Goal: Obtain resource: Download file/media

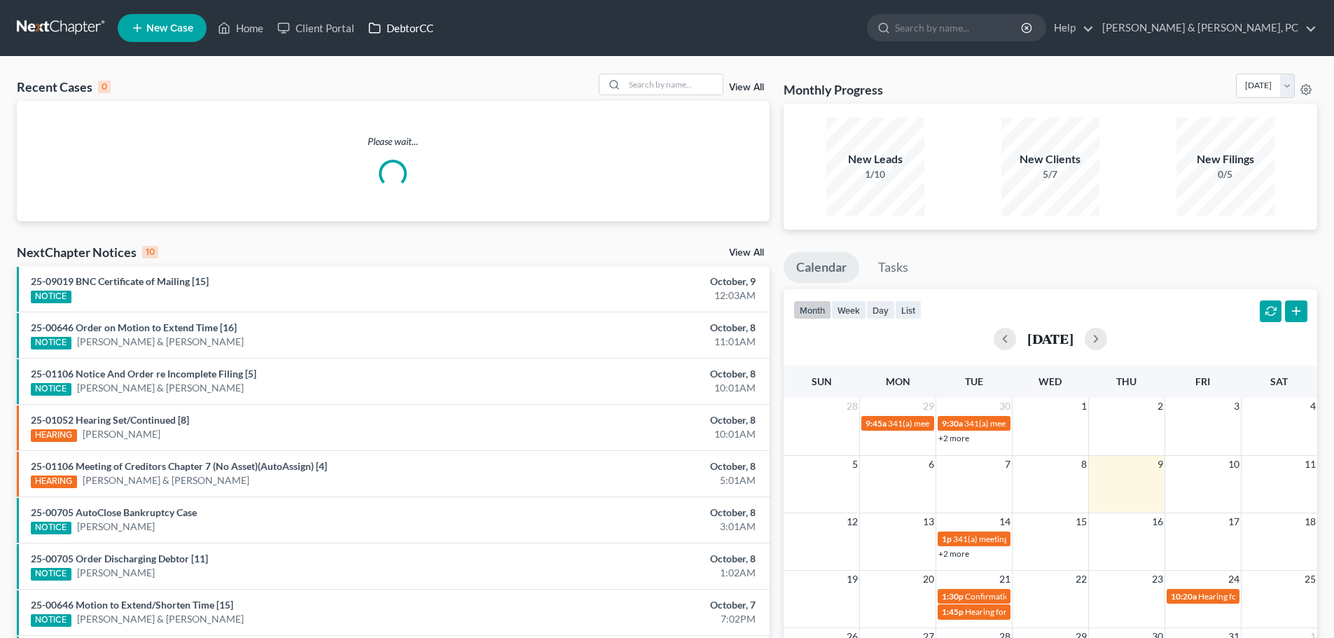
click at [413, 33] on link "DebtorCC" at bounding box center [400, 27] width 79 height 25
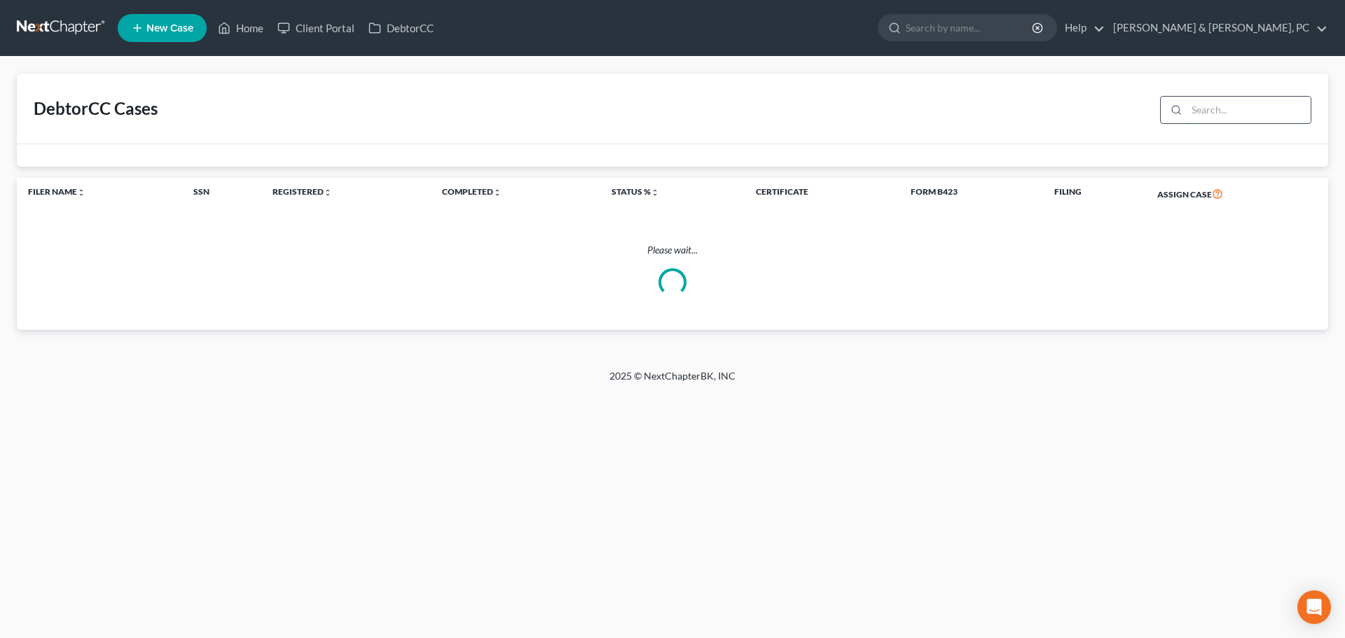
click at [1197, 110] on input "search" at bounding box center [1248, 110] width 124 height 27
type input "[PERSON_NAME]"
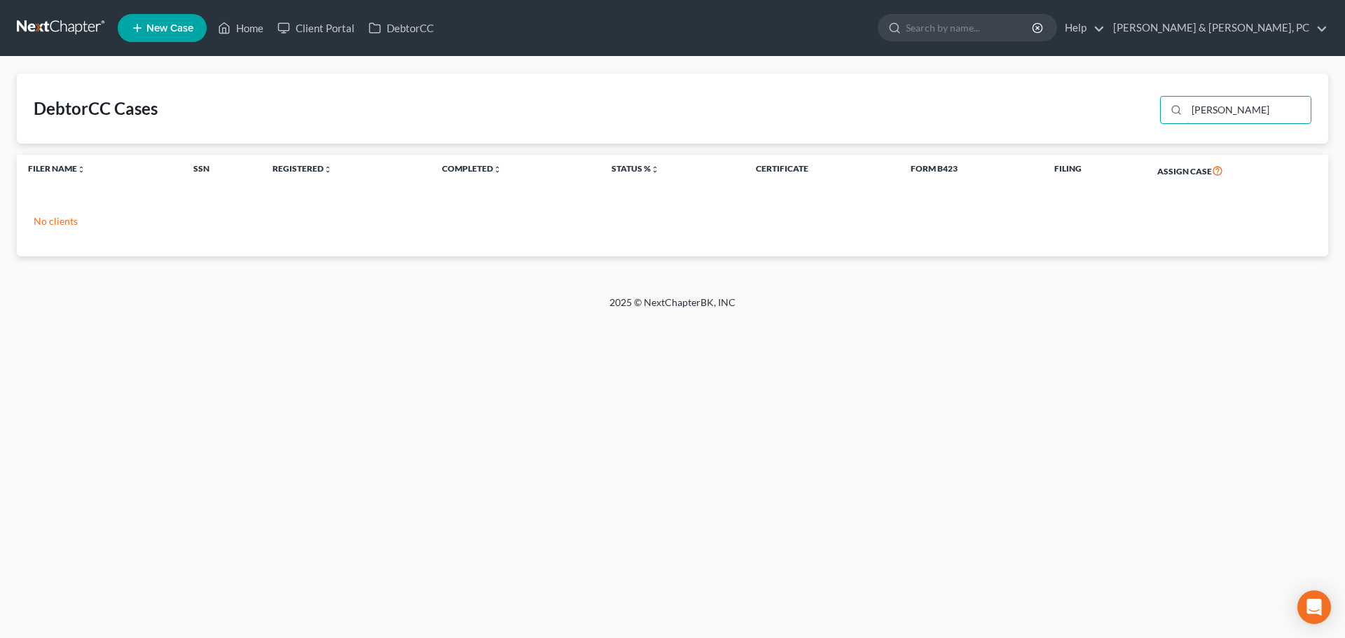
drag, startPoint x: 1223, startPoint y: 107, endPoint x: 1130, endPoint y: 112, distance: 94.0
click at [1130, 112] on div "DebtorCC Cases [PERSON_NAME]" at bounding box center [672, 109] width 1311 height 70
drag, startPoint x: 1245, startPoint y: 116, endPoint x: 1083, endPoint y: 125, distance: 162.8
click at [1084, 123] on div "DebtorCC Cases [PERSON_NAME]" at bounding box center [672, 109] width 1311 height 70
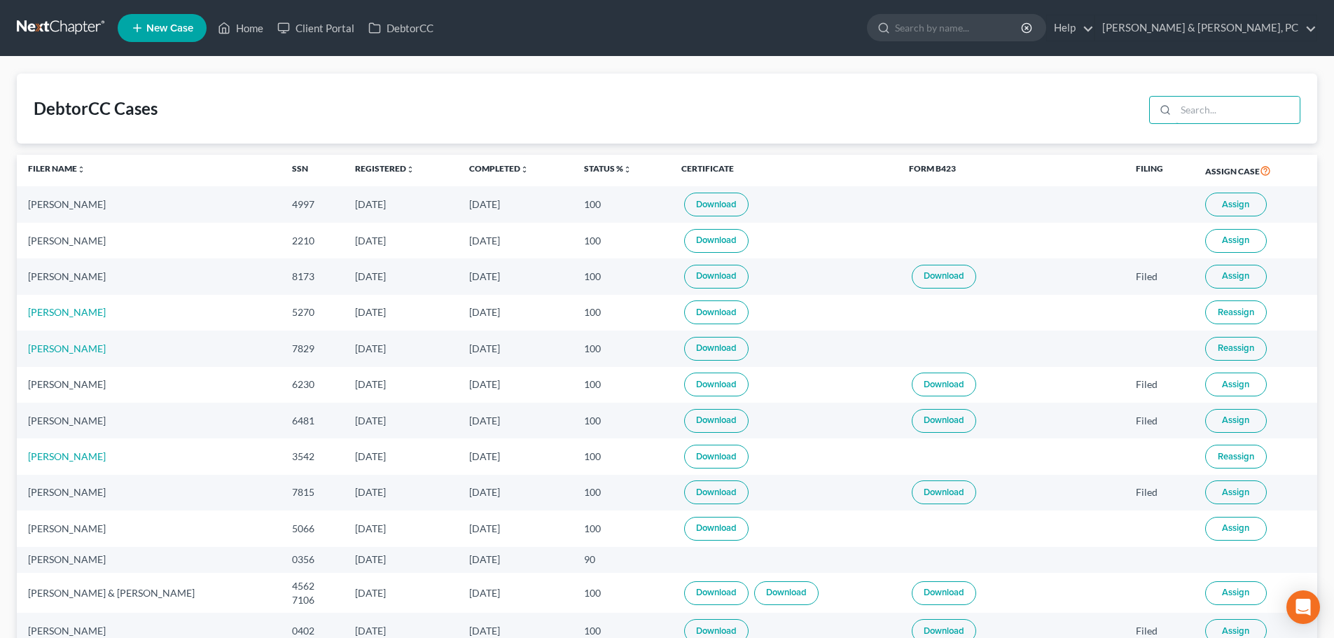
type input "c"
type input "[PERSON_NAME]"
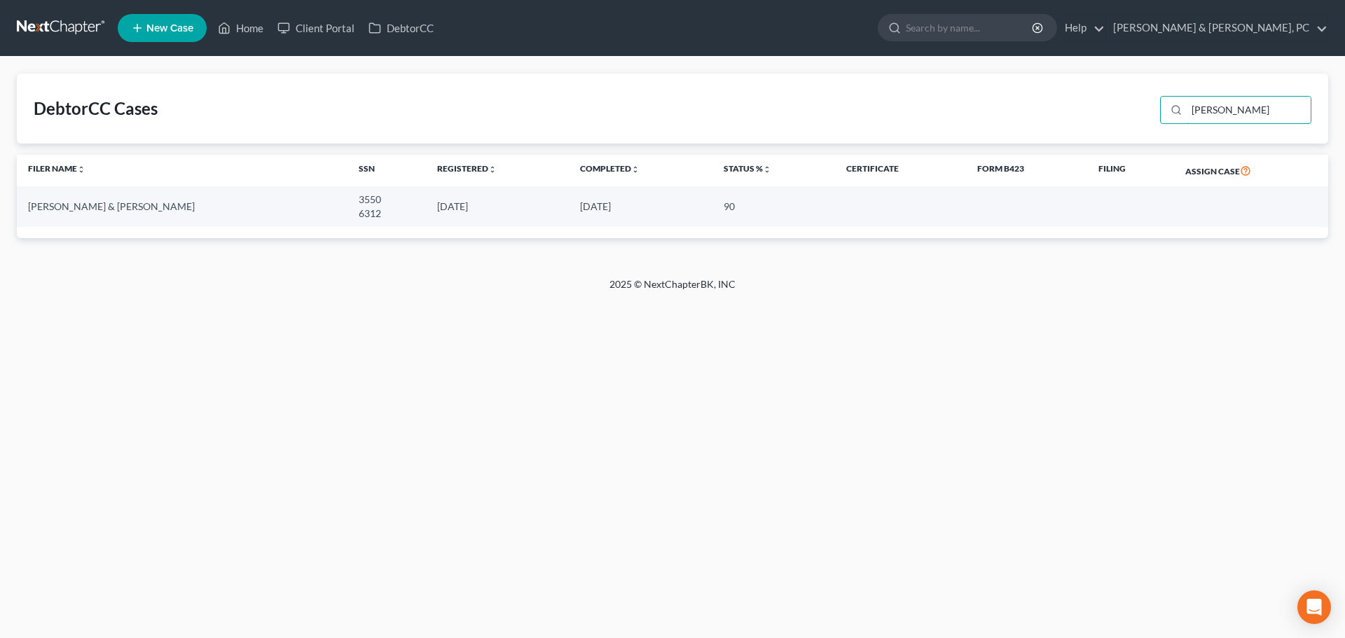
drag, startPoint x: 1242, startPoint y: 113, endPoint x: 1083, endPoint y: 120, distance: 158.4
click at [1083, 120] on div "DebtorCC Cases [PERSON_NAME]" at bounding box center [672, 109] width 1311 height 70
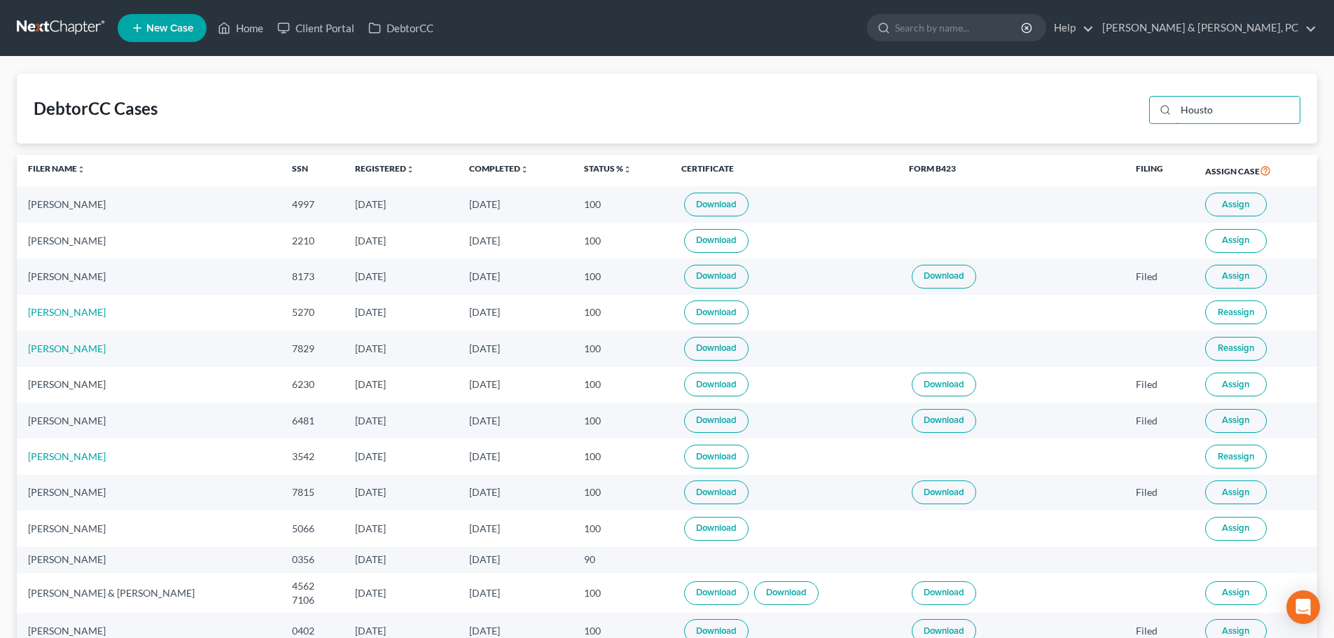
type input "[GEOGRAPHIC_DATA]"
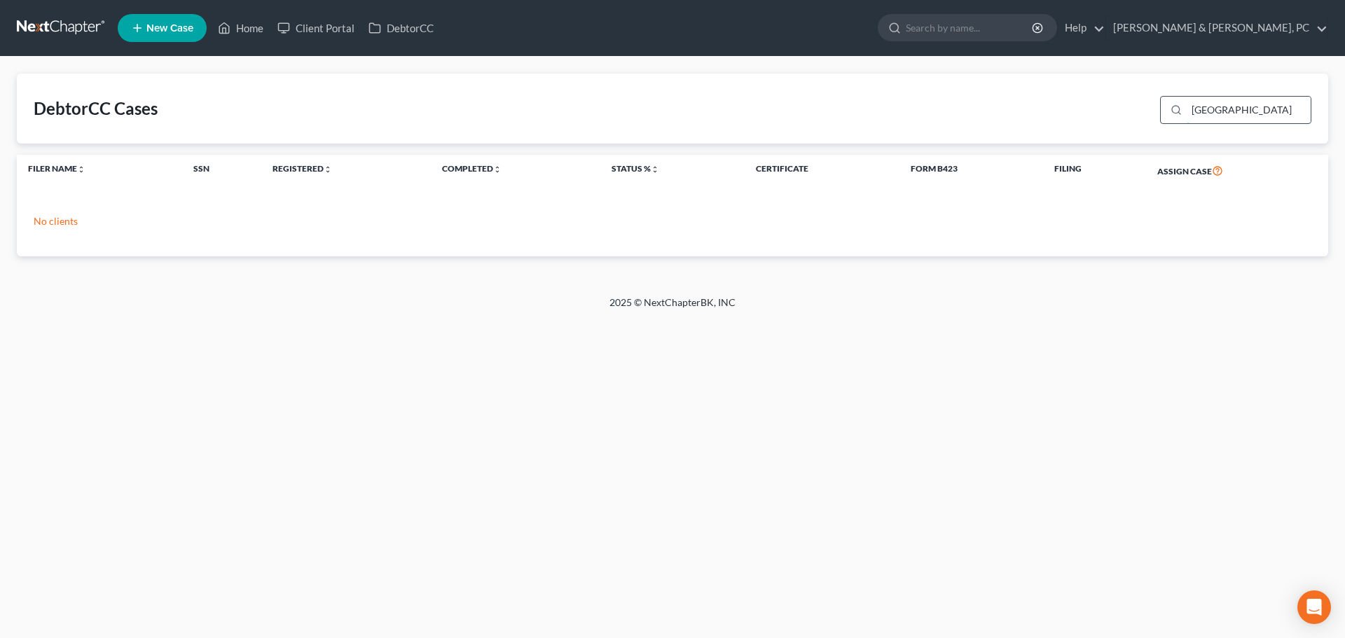
drag, startPoint x: 1239, startPoint y: 113, endPoint x: 1164, endPoint y: 118, distance: 75.7
click at [1164, 118] on div "[GEOGRAPHIC_DATA]" at bounding box center [1235, 110] width 151 height 28
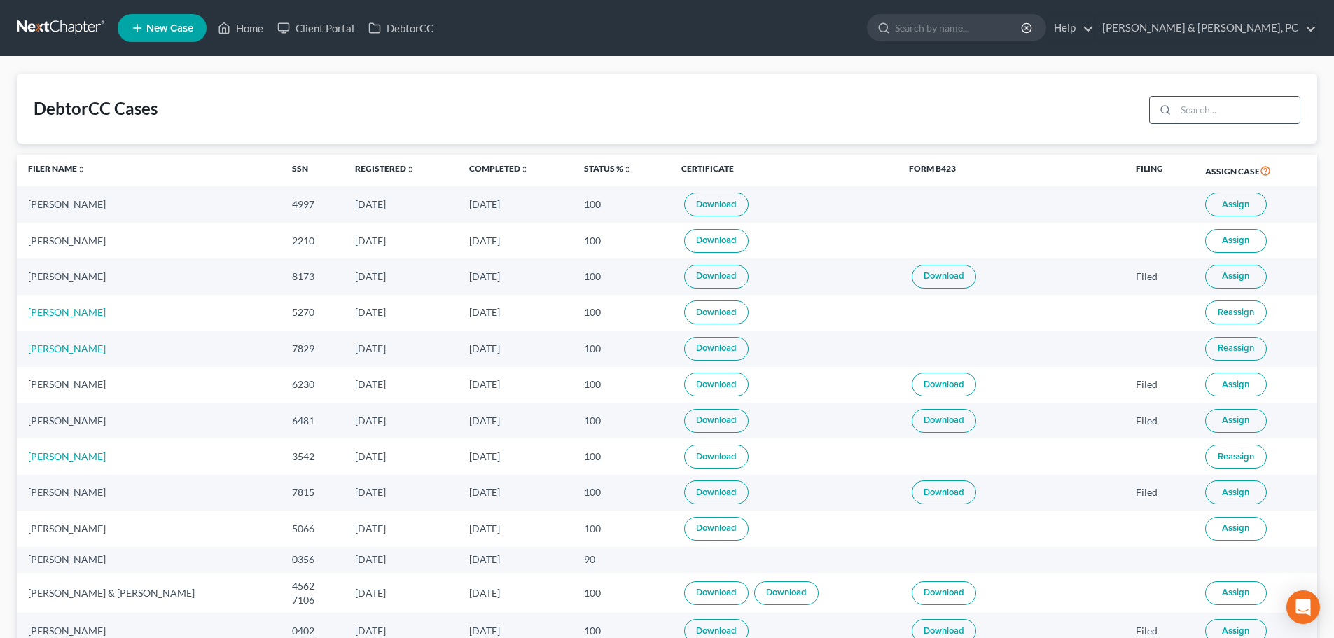
click at [1216, 118] on input "search" at bounding box center [1238, 110] width 124 height 27
type input "[PERSON_NAME]"
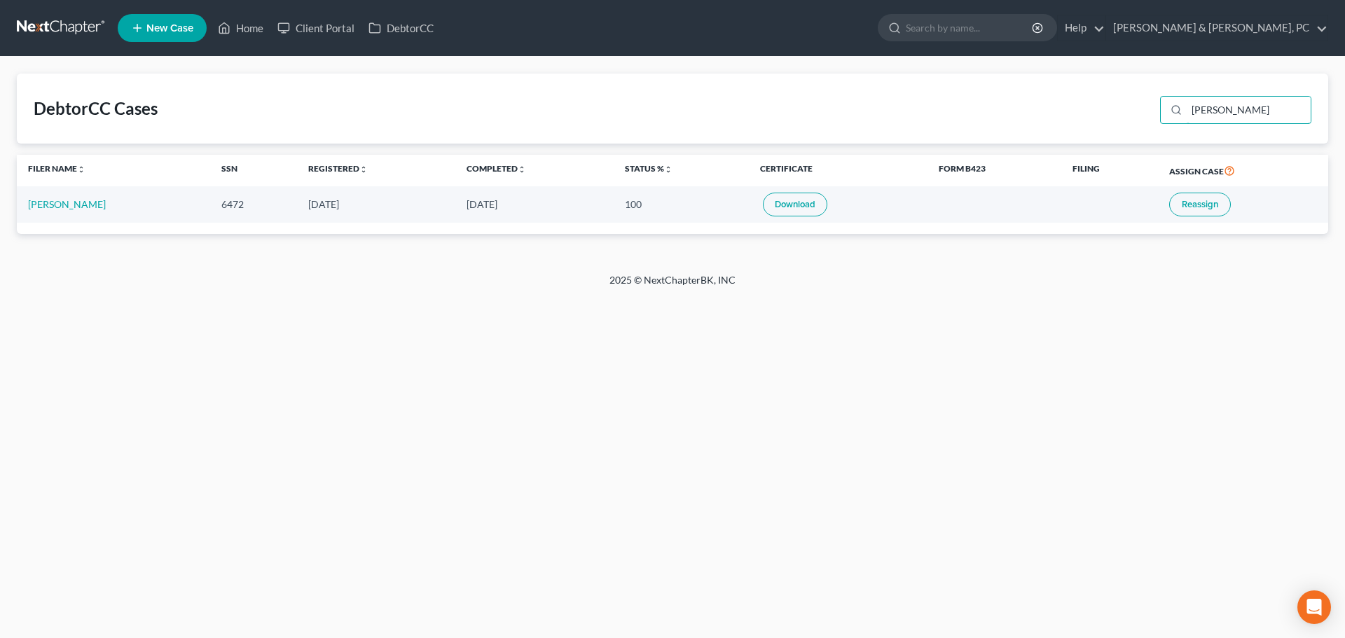
drag, startPoint x: 1233, startPoint y: 113, endPoint x: 1307, endPoint y: 566, distance: 458.3
click at [1053, 152] on div "DebtorCC Cases [PERSON_NAME] [PERSON_NAME] Name unfold_more expand_more expand_…" at bounding box center [672, 154] width 1311 height 160
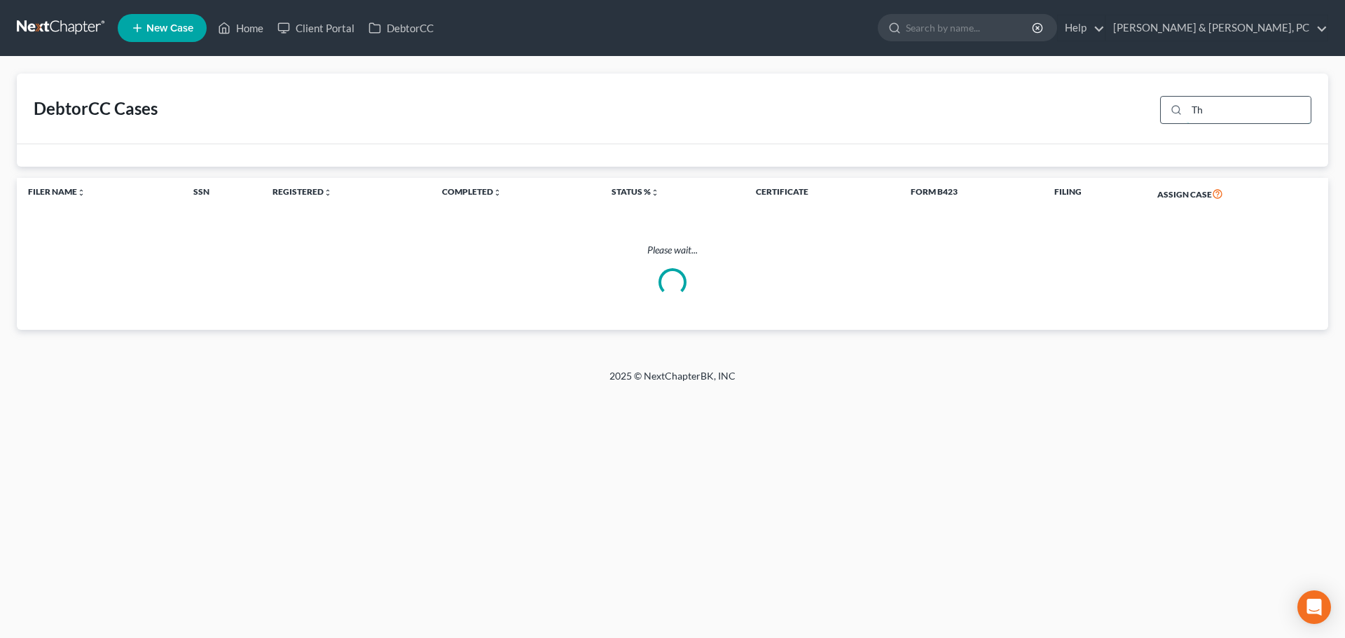
type input "T"
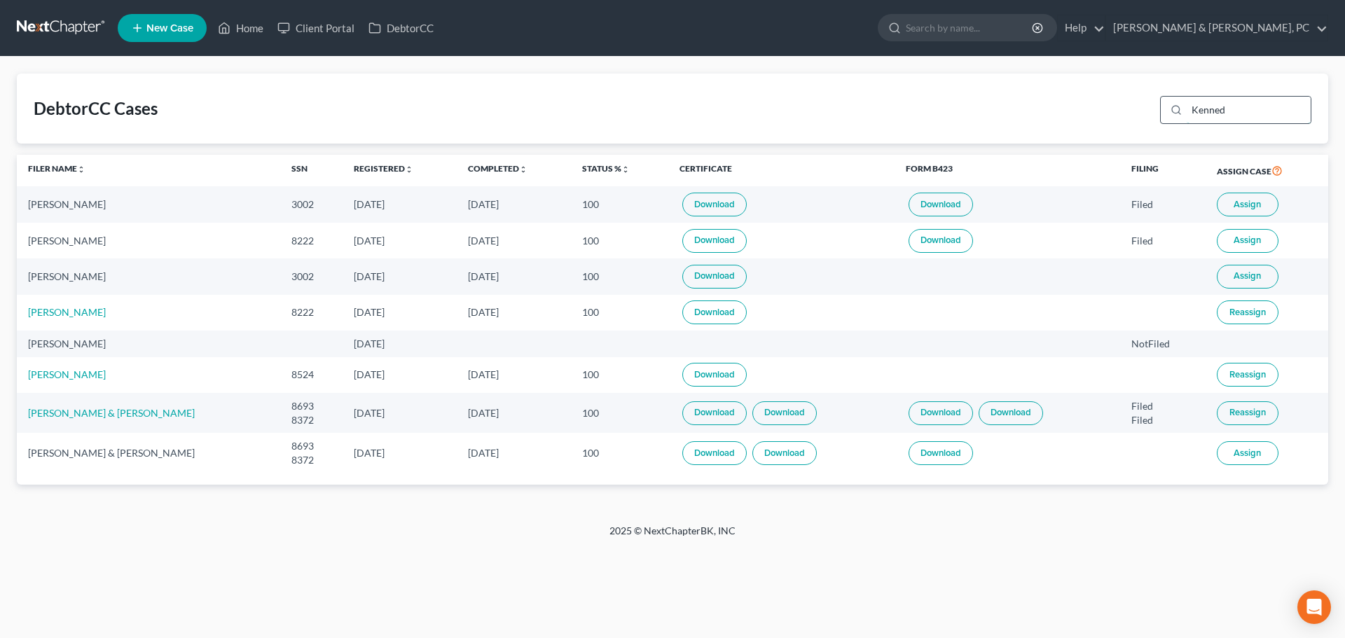
type input "[PERSON_NAME]"
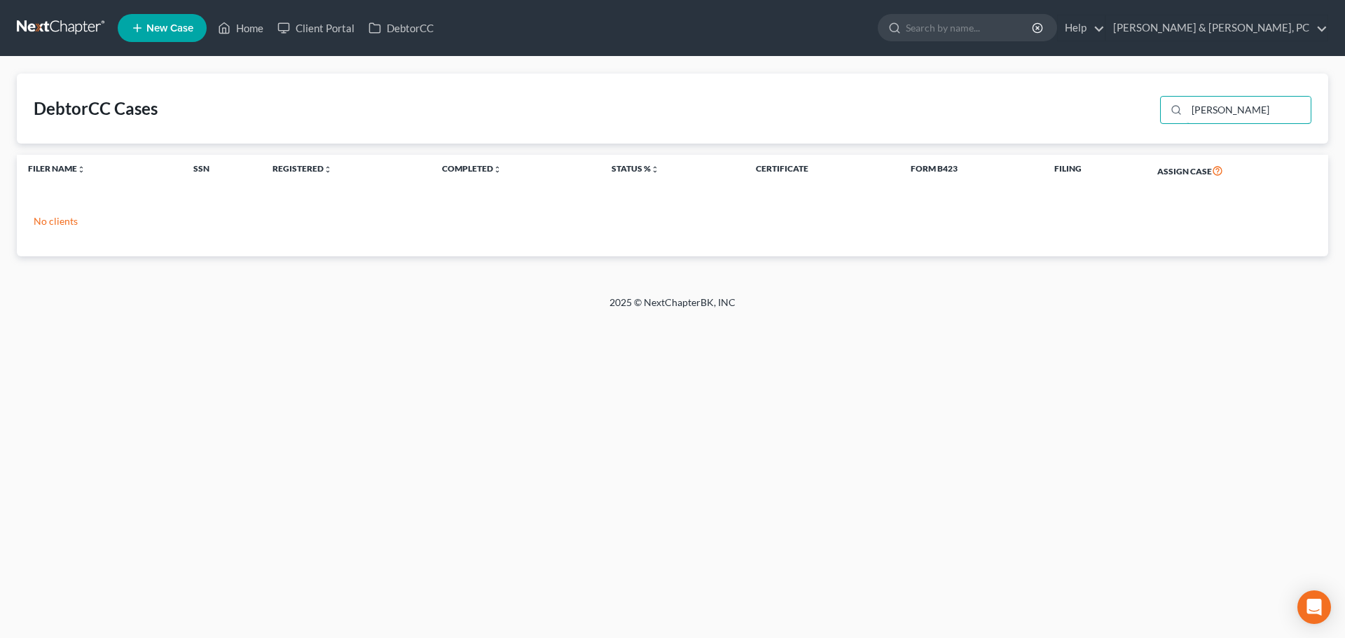
drag, startPoint x: 1243, startPoint y: 110, endPoint x: 1124, endPoint y: 105, distance: 119.1
click at [1124, 105] on div "DebtorCC Cases [PERSON_NAME]" at bounding box center [672, 109] width 1311 height 70
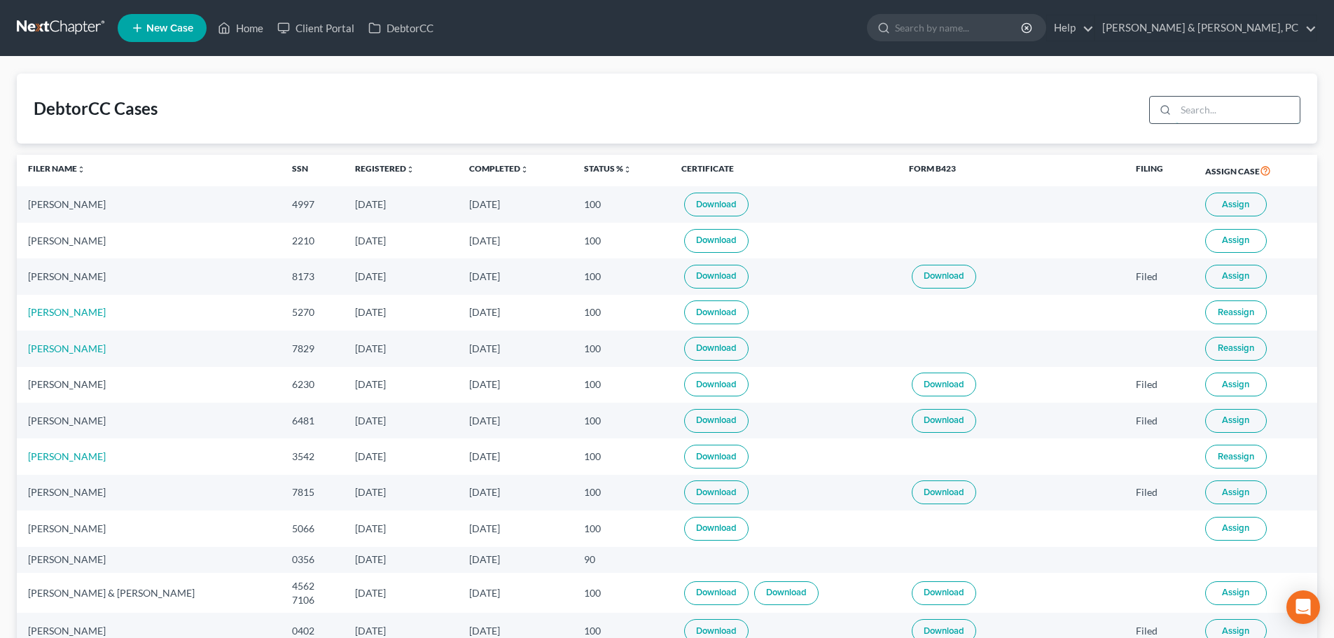
click at [1187, 106] on input "search" at bounding box center [1238, 110] width 124 height 27
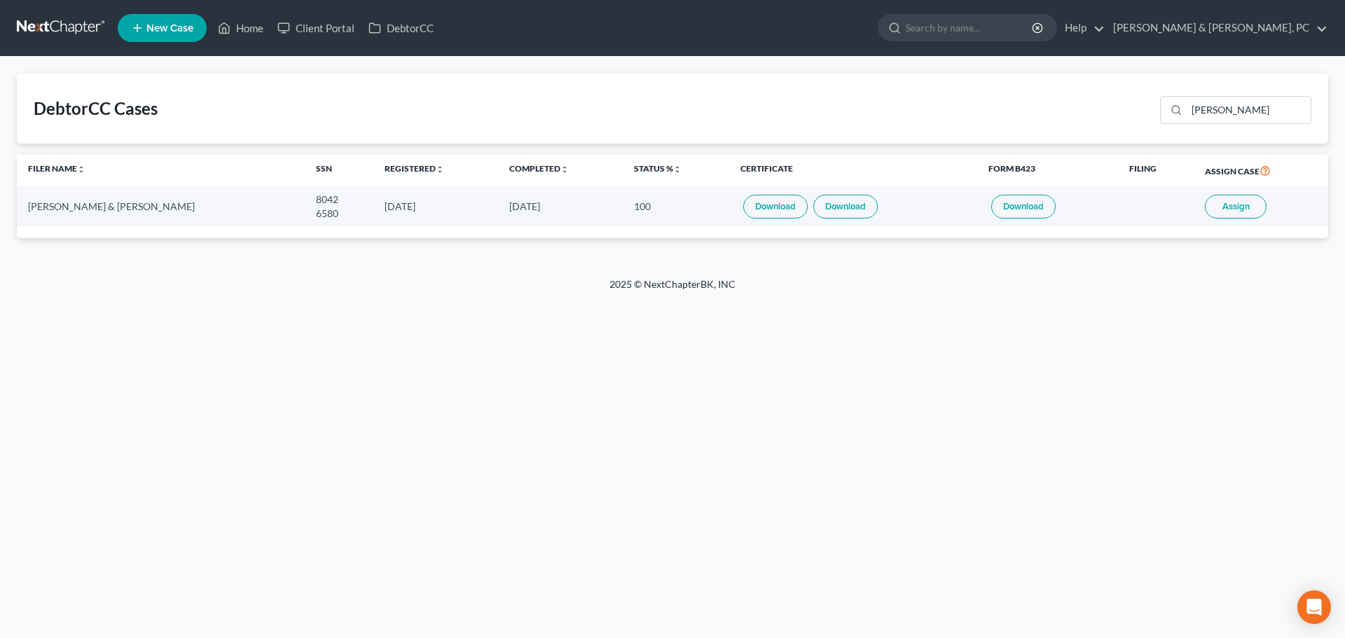
click at [777, 207] on link "Download" at bounding box center [775, 207] width 64 height 24
drag, startPoint x: 1245, startPoint y: 117, endPoint x: 1173, endPoint y: 110, distance: 72.5
click at [1173, 110] on div "[PERSON_NAME]" at bounding box center [1235, 110] width 151 height 28
type input "[PERSON_NAME]"
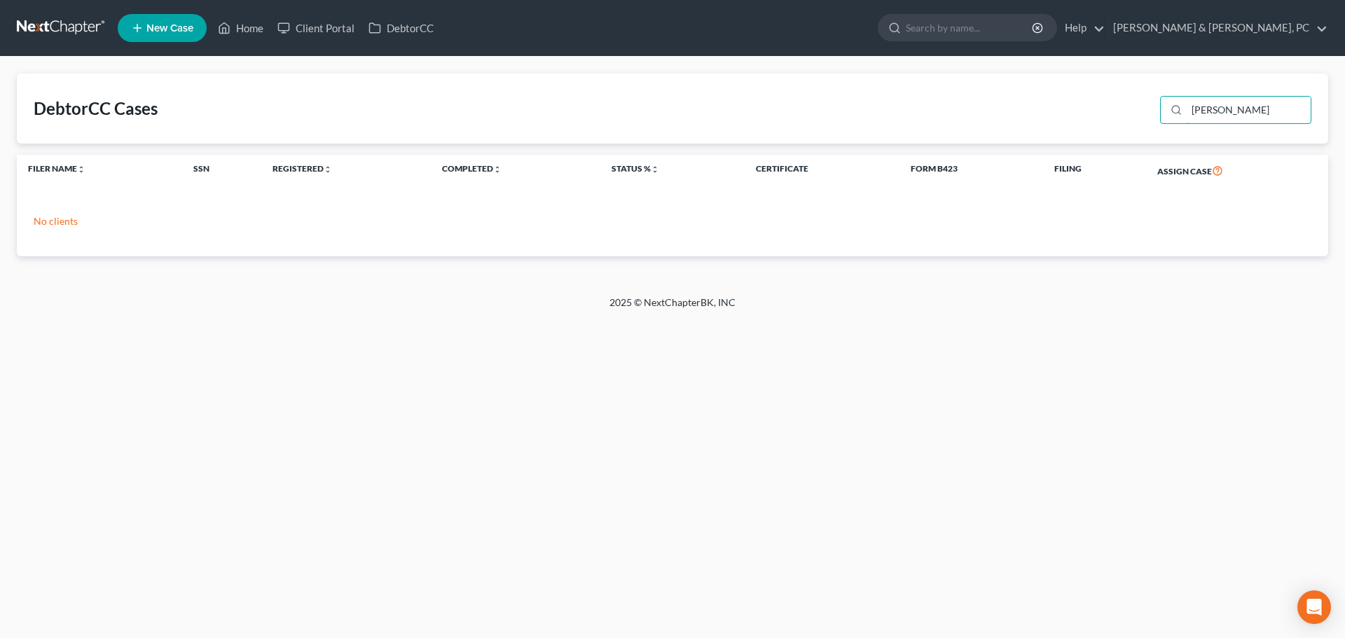
drag, startPoint x: 1253, startPoint y: 105, endPoint x: 1015, endPoint y: 118, distance: 239.1
click at [1016, 117] on div "DebtorCC Cases [PERSON_NAME]" at bounding box center [672, 109] width 1311 height 70
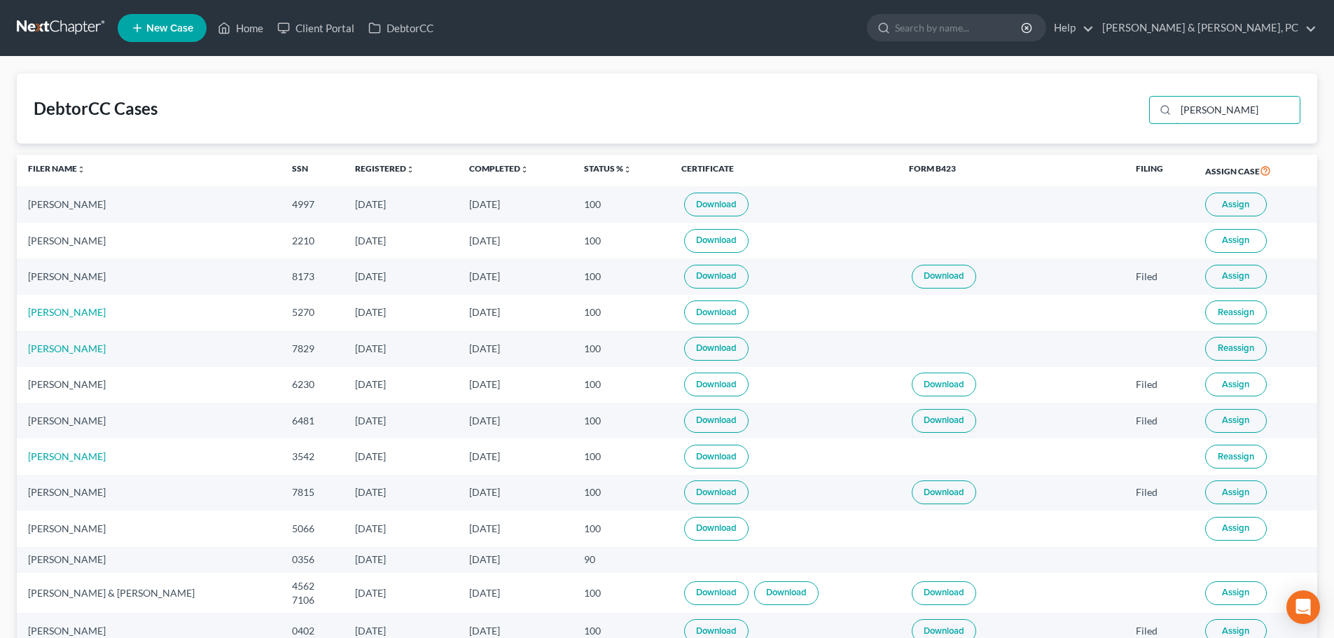
type input "[PERSON_NAME]"
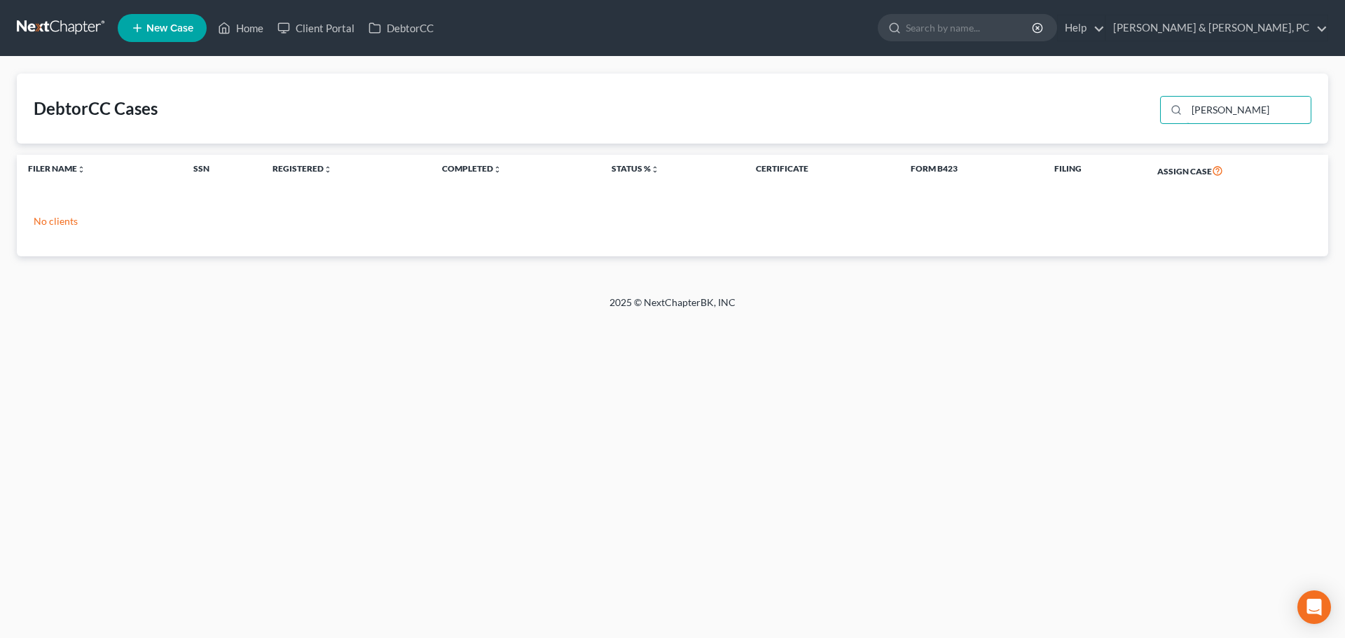
drag, startPoint x: 1235, startPoint y: 106, endPoint x: 877, endPoint y: 105, distance: 357.8
click at [876, 104] on div "DebtorCC Cases [PERSON_NAME]" at bounding box center [672, 109] width 1311 height 70
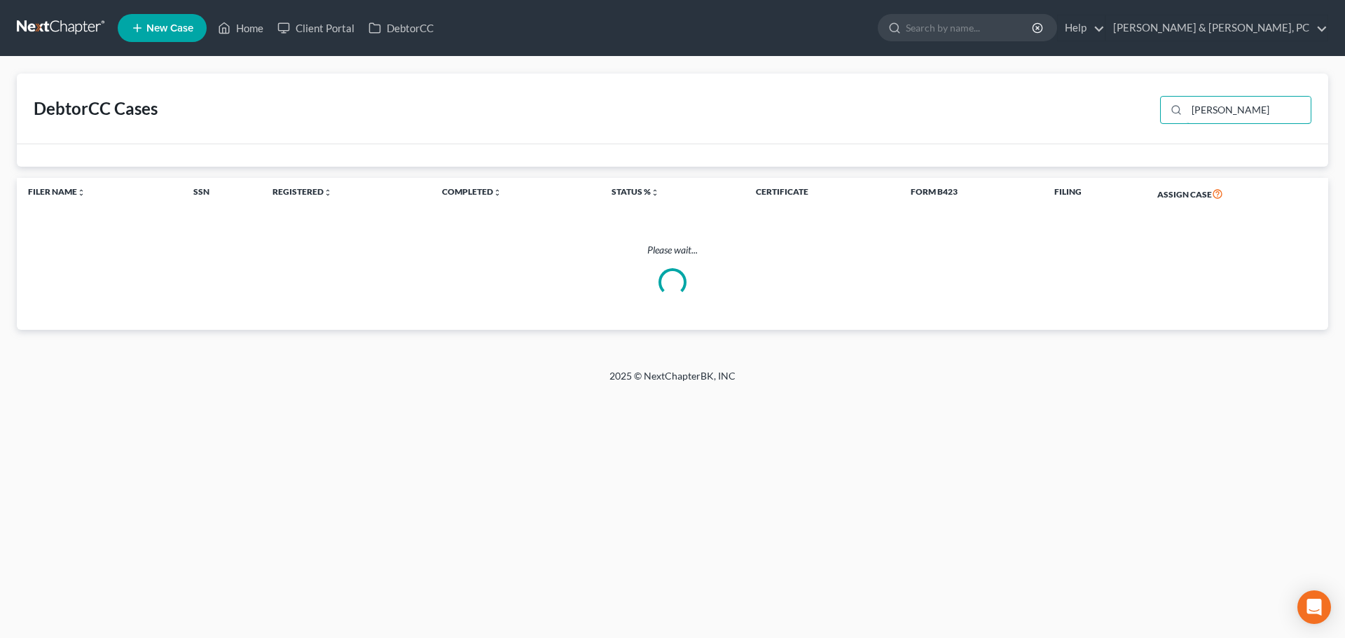
type input "nortmann"
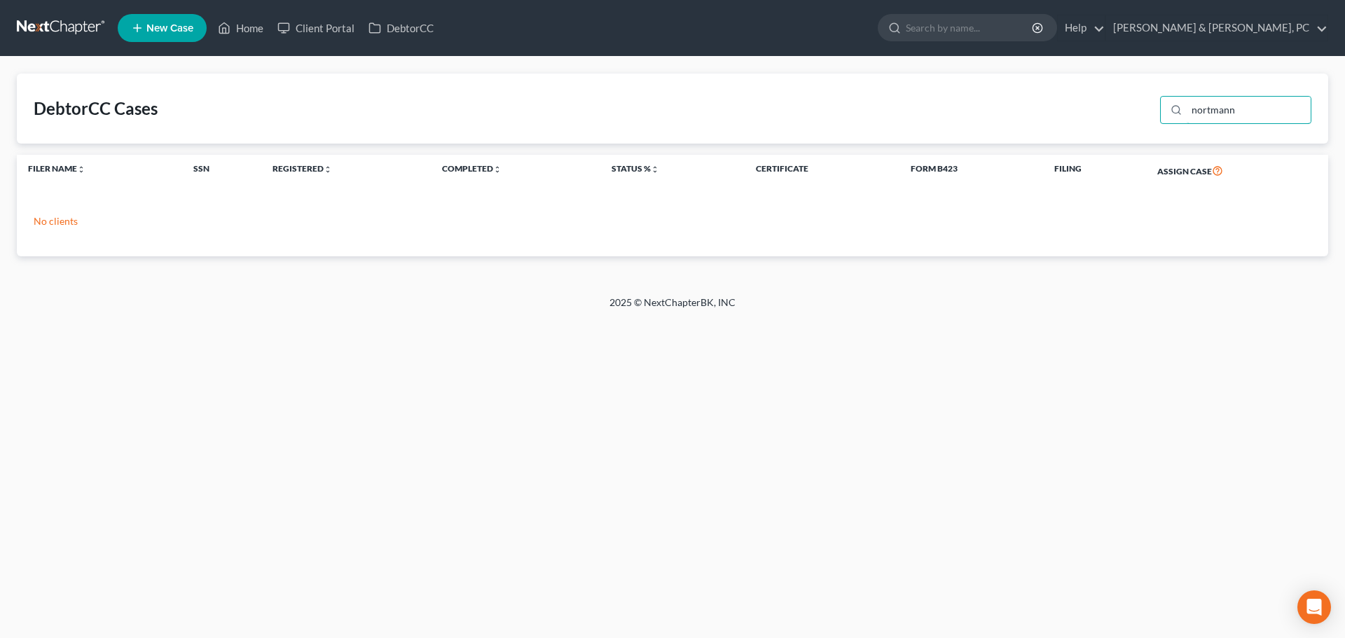
drag, startPoint x: 1253, startPoint y: 109, endPoint x: 872, endPoint y: 65, distance: 384.2
click at [872, 65] on div "DebtorCC Cases nortmann Filer Name unfold_more expand_more expand_less SSN Regi…" at bounding box center [672, 176] width 1345 height 239
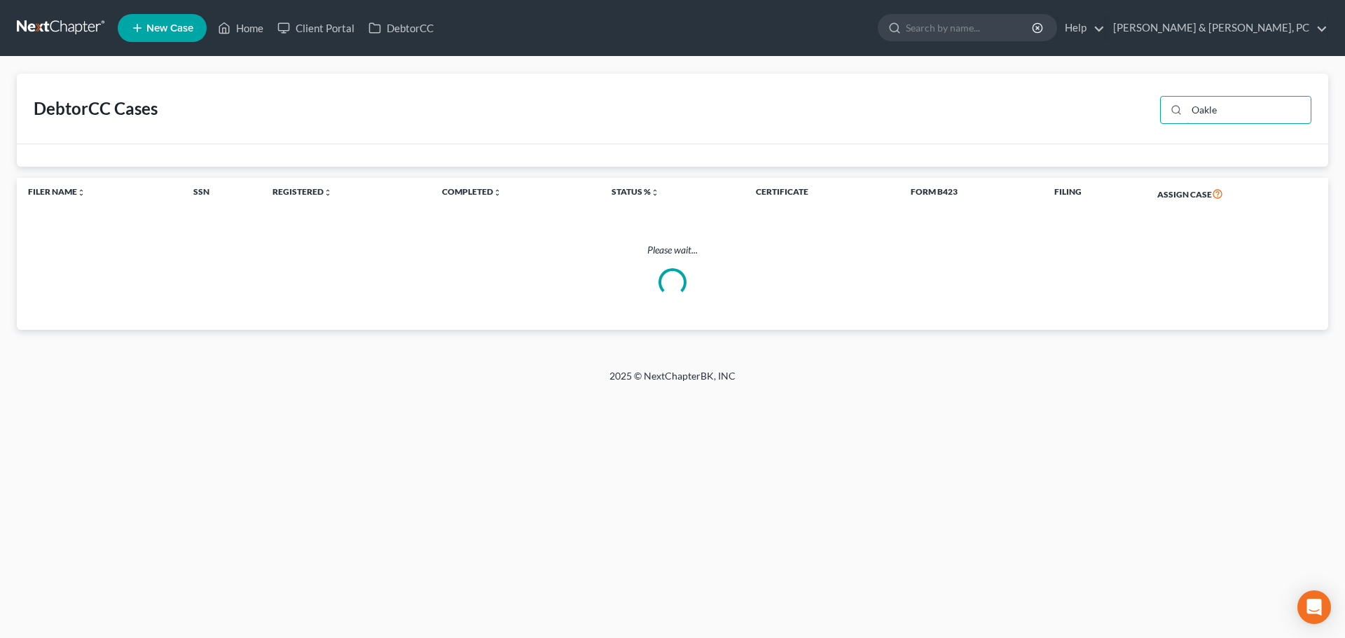
type input "Oakley"
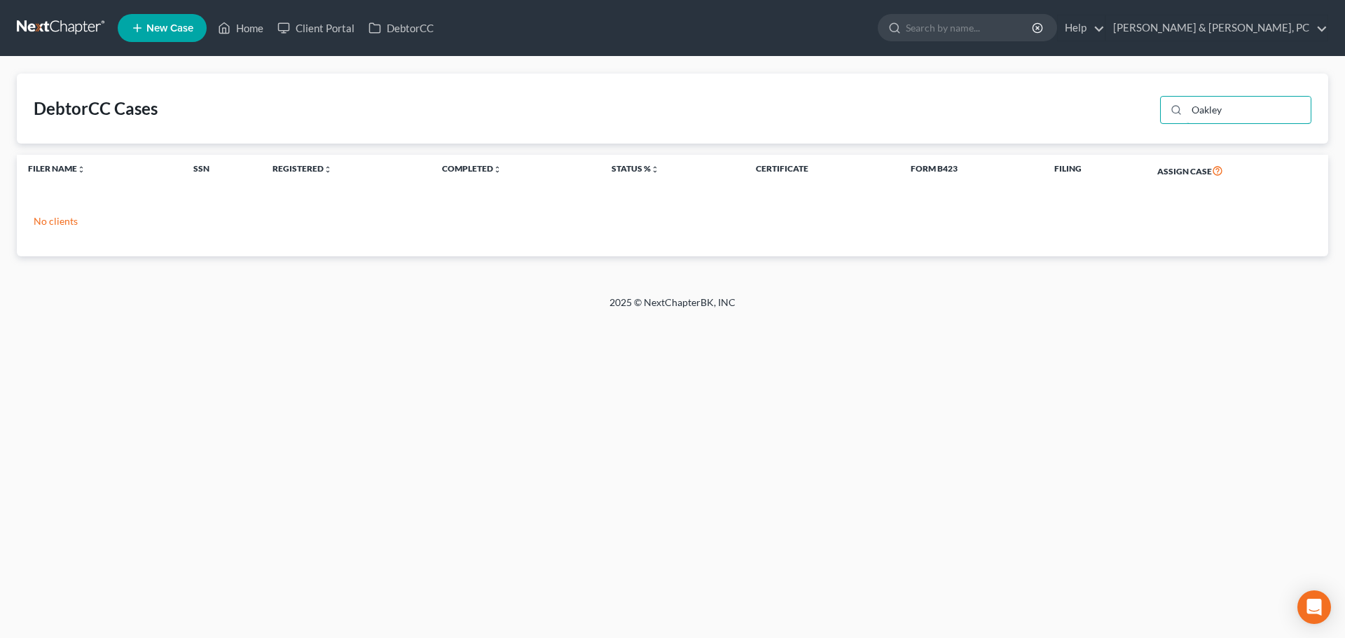
drag, startPoint x: 1244, startPoint y: 109, endPoint x: 1092, endPoint y: 137, distance: 155.1
click at [1092, 137] on div "DebtorCC Cases Oakley" at bounding box center [672, 109] width 1311 height 70
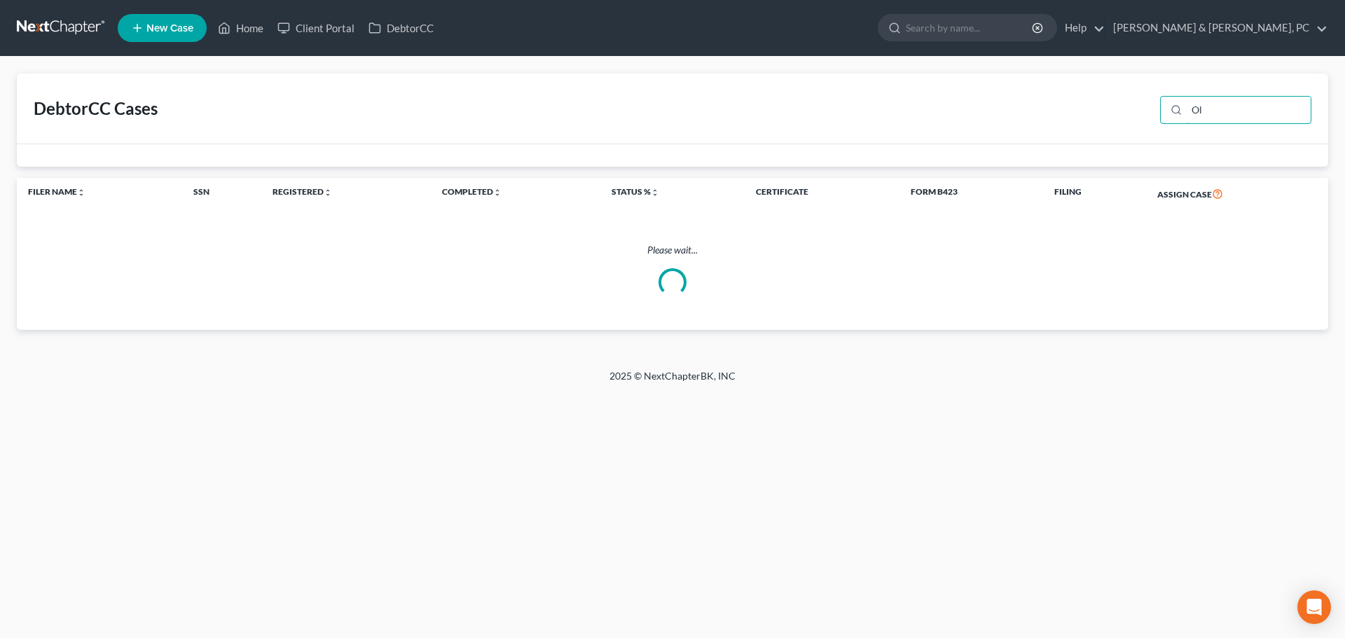
type input "O"
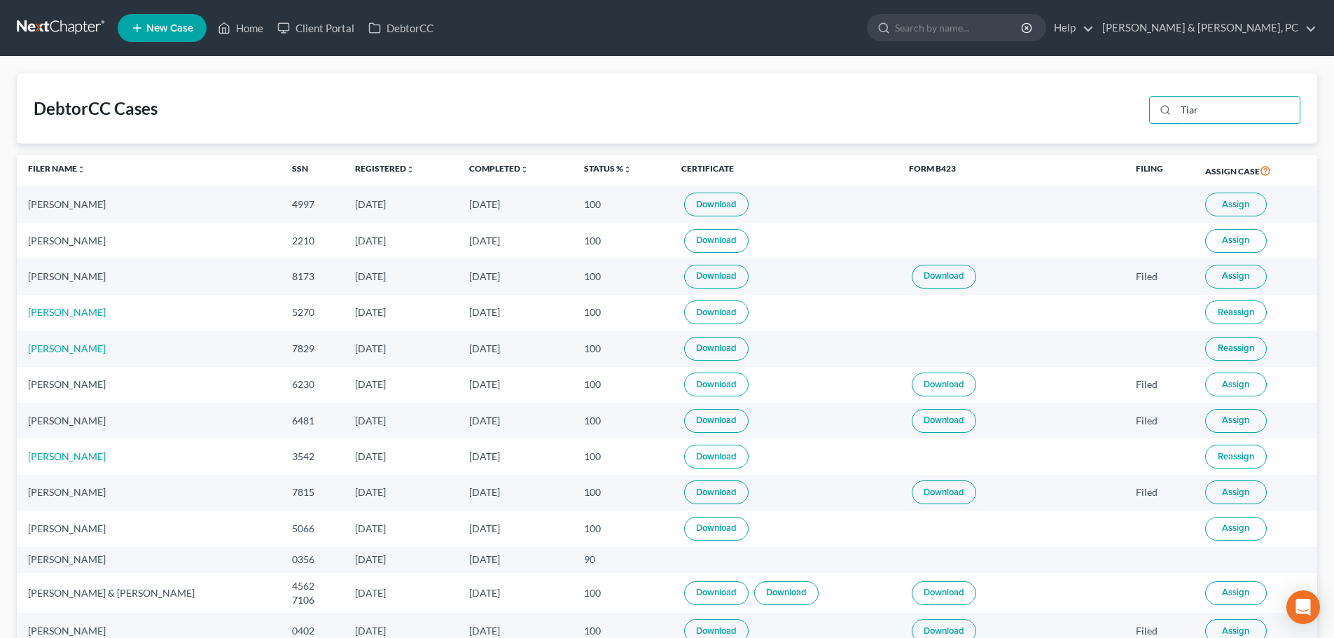
type input "Tiara"
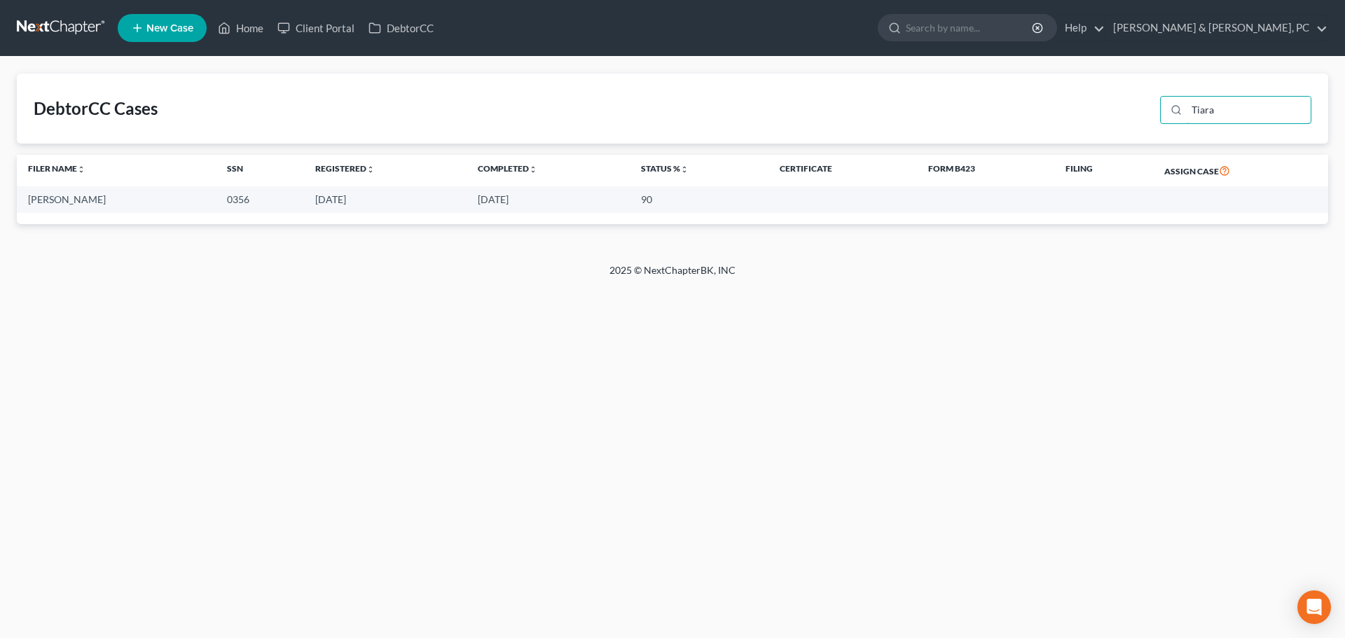
drag, startPoint x: 1239, startPoint y: 110, endPoint x: 1079, endPoint y: 114, distance: 160.4
click at [1079, 114] on div "DebtorCC Cases Tiara" at bounding box center [672, 109] width 1311 height 70
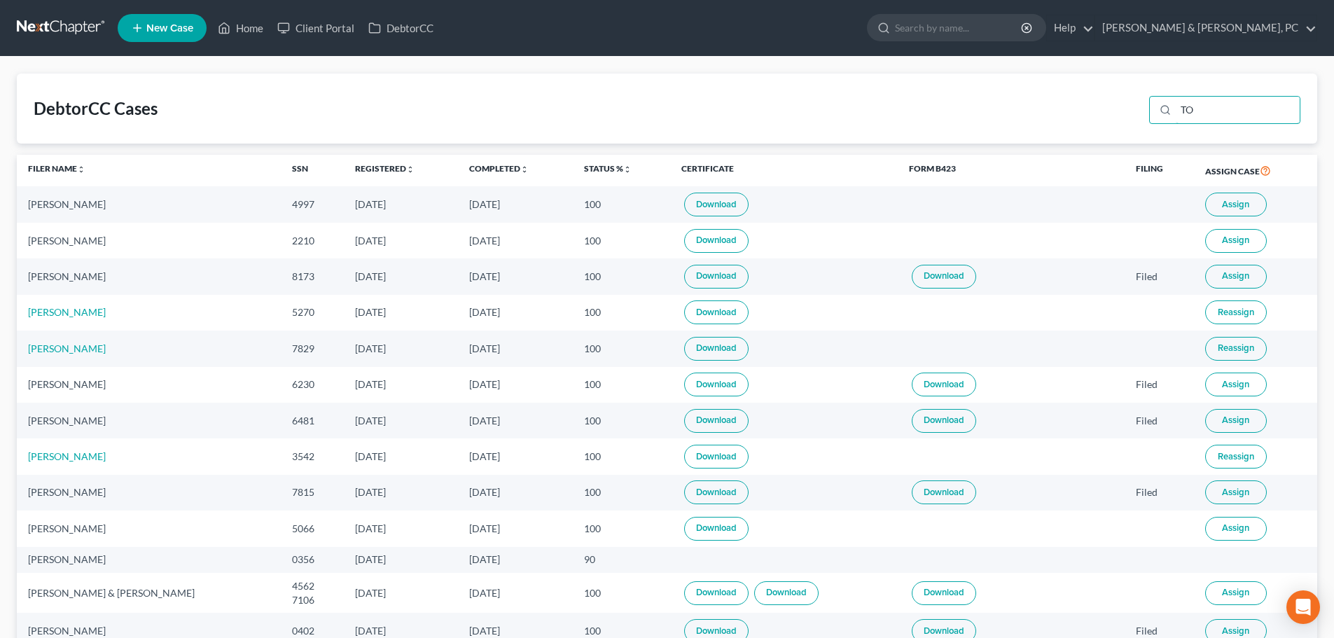
type input "T"
type input "[PERSON_NAME]"
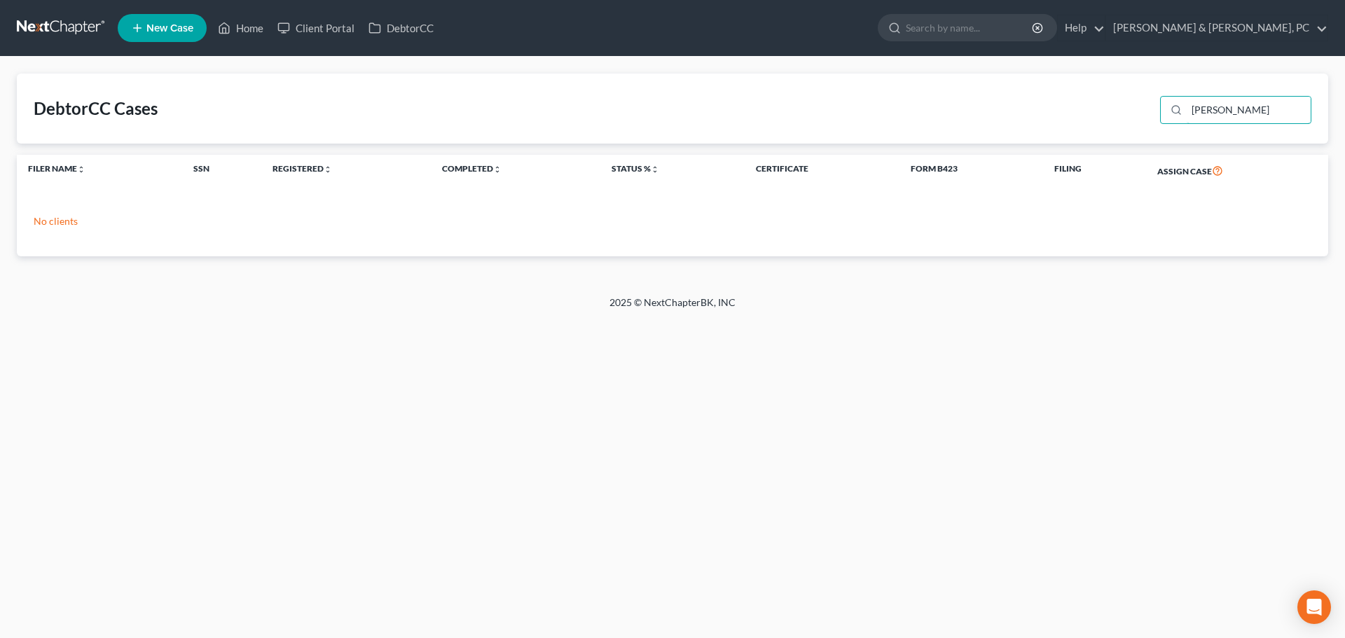
drag, startPoint x: 1248, startPoint y: 109, endPoint x: 898, endPoint y: 117, distance: 349.5
click at [898, 117] on div "DebtorCC Cases [PERSON_NAME]" at bounding box center [672, 109] width 1311 height 70
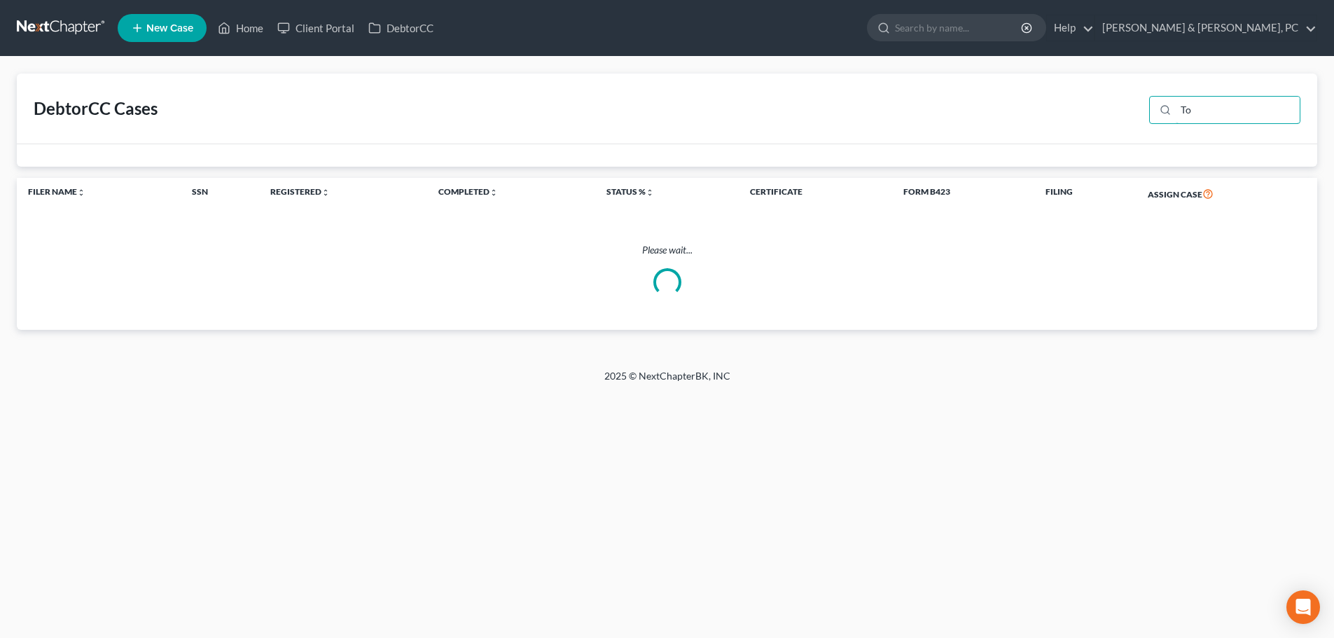
type input "T"
click at [1204, 105] on input "Togers" at bounding box center [1248, 110] width 124 height 27
click at [1200, 106] on input "Togers" at bounding box center [1248, 110] width 124 height 27
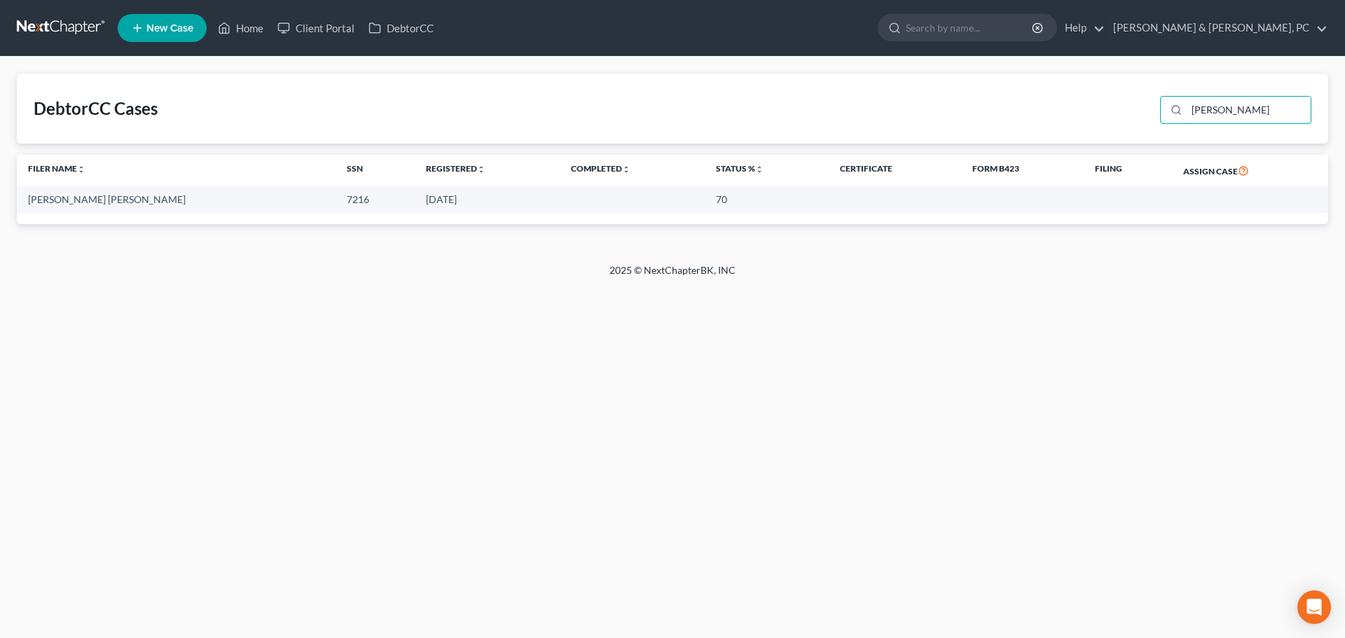
type input "[PERSON_NAME]"
drag, startPoint x: 1242, startPoint y: 106, endPoint x: 1134, endPoint y: 112, distance: 108.0
click at [1134, 112] on div "DebtorCC Cases [PERSON_NAME]" at bounding box center [672, 109] width 1311 height 70
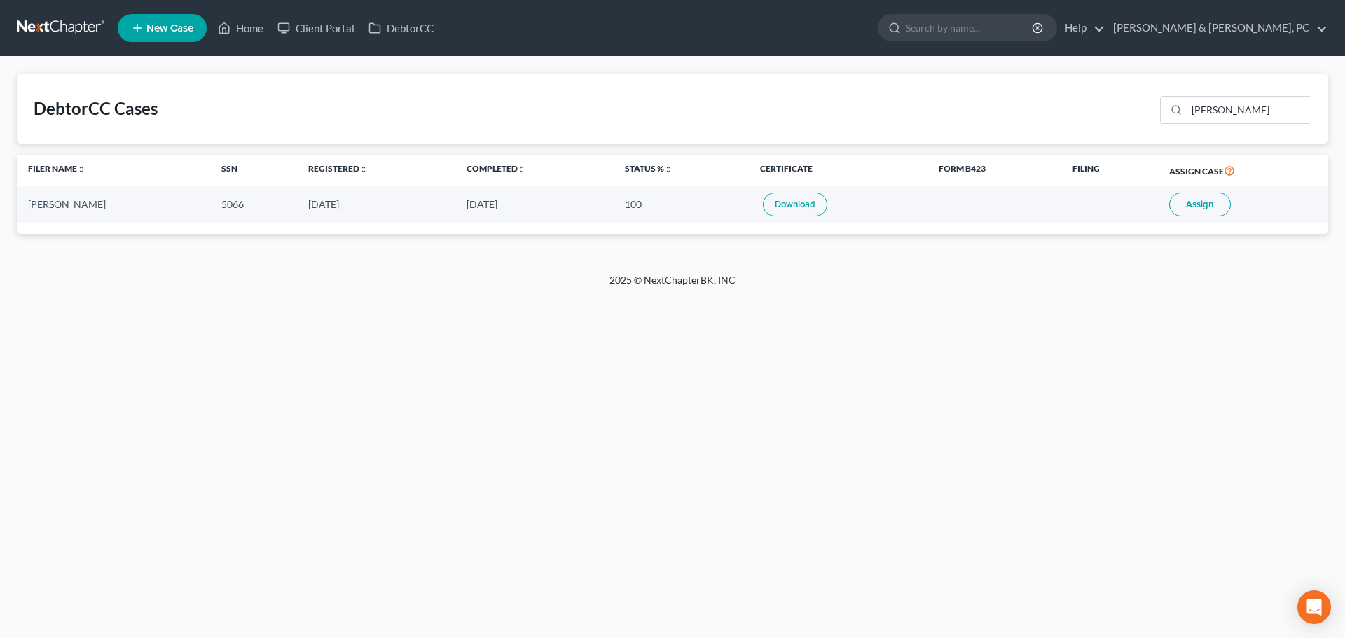
click at [807, 209] on link "Download" at bounding box center [795, 205] width 64 height 24
drag, startPoint x: 1261, startPoint y: 109, endPoint x: 1041, endPoint y: 93, distance: 221.1
click at [1041, 93] on div "DebtorCC Cases [PERSON_NAME]" at bounding box center [672, 109] width 1311 height 70
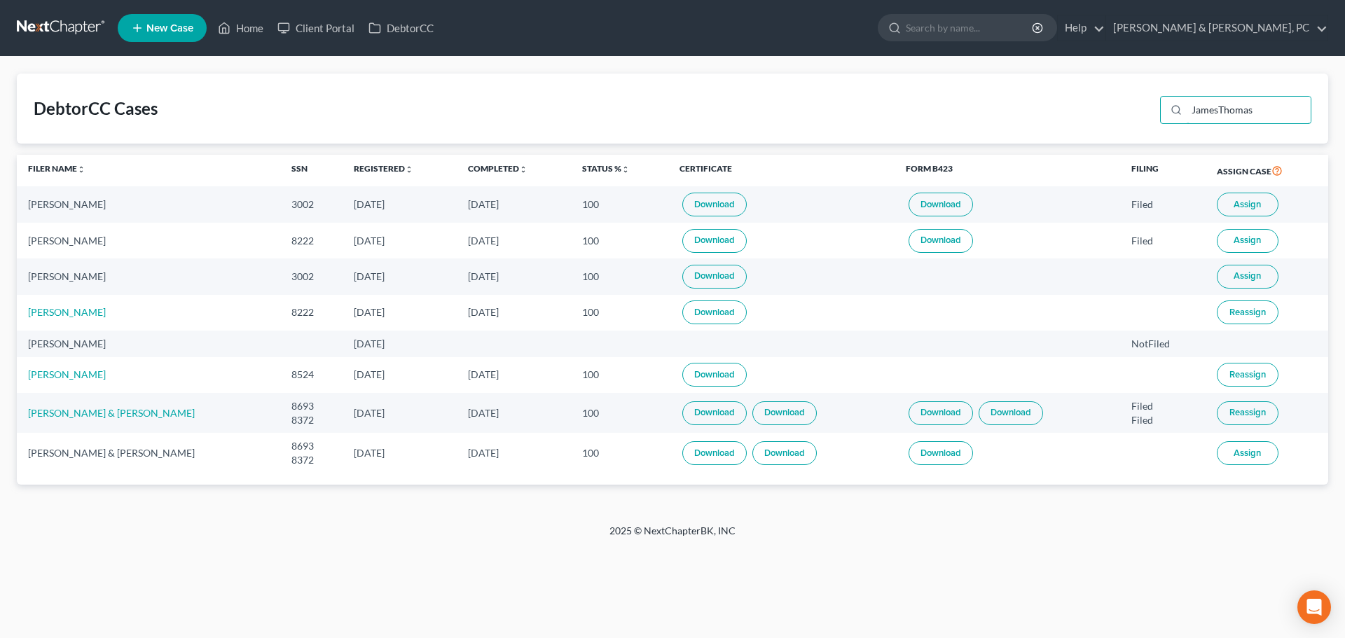
type input "[PERSON_NAME]"
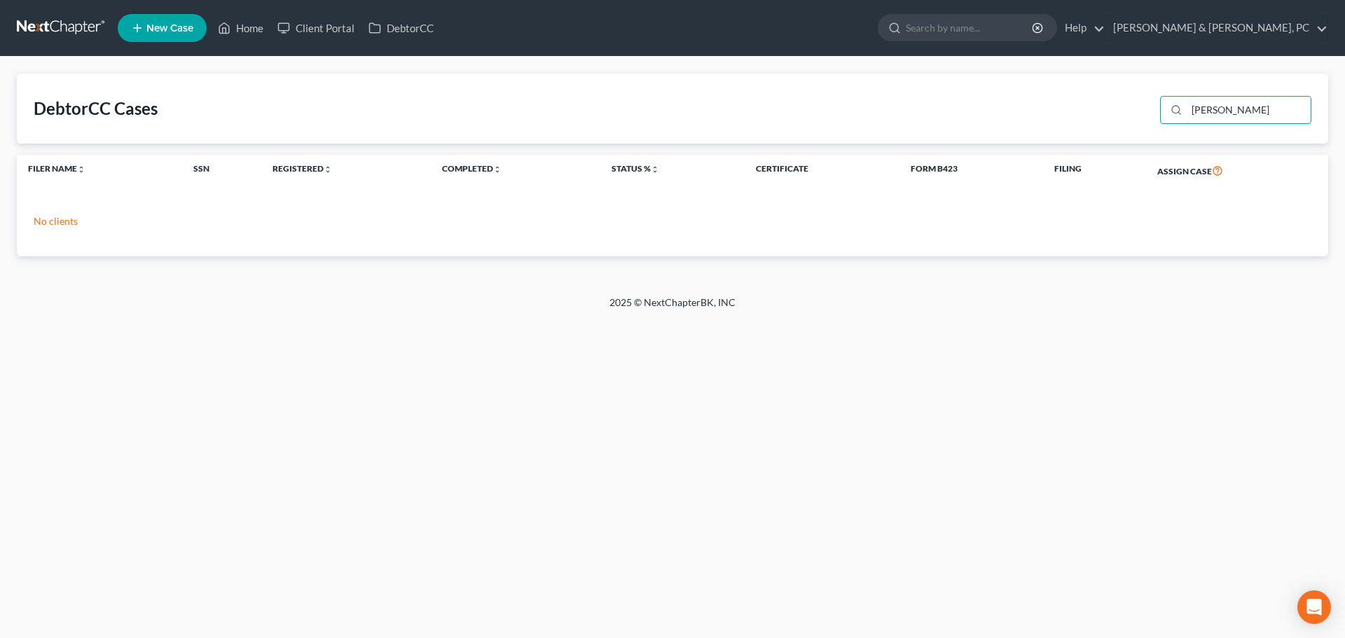
drag, startPoint x: 1270, startPoint y: 104, endPoint x: 1099, endPoint y: 97, distance: 170.3
click at [1102, 95] on div "DebtorCC Cases [PERSON_NAME]" at bounding box center [672, 109] width 1311 height 70
